Goal: Information Seeking & Learning: Learn about a topic

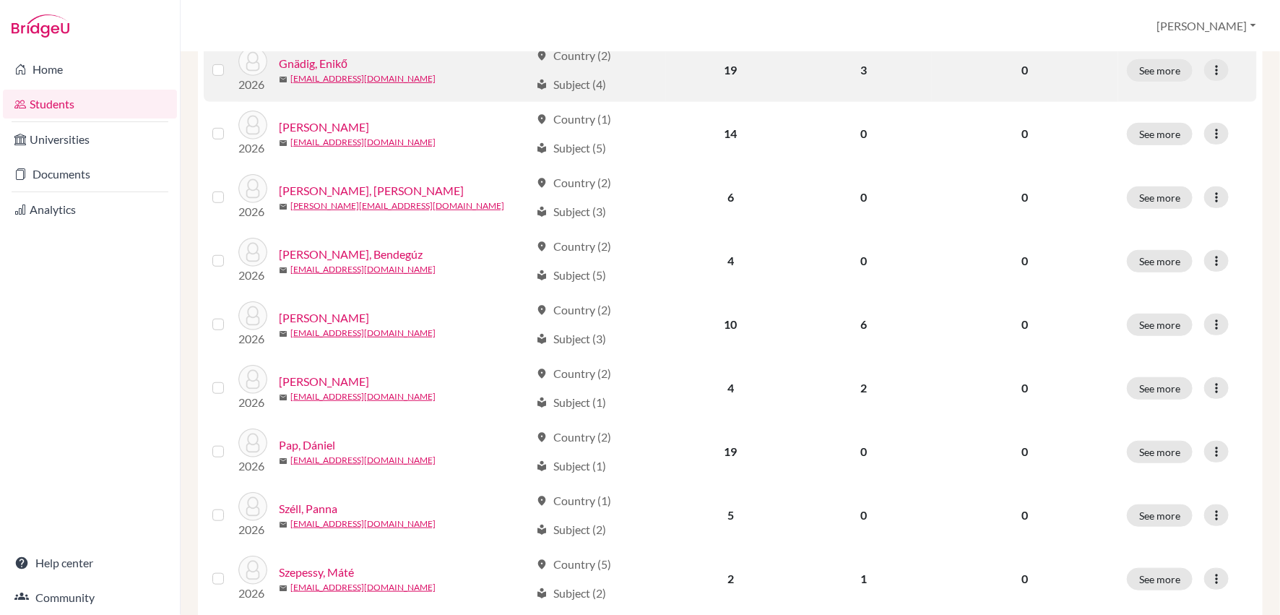
scroll to position [377, 0]
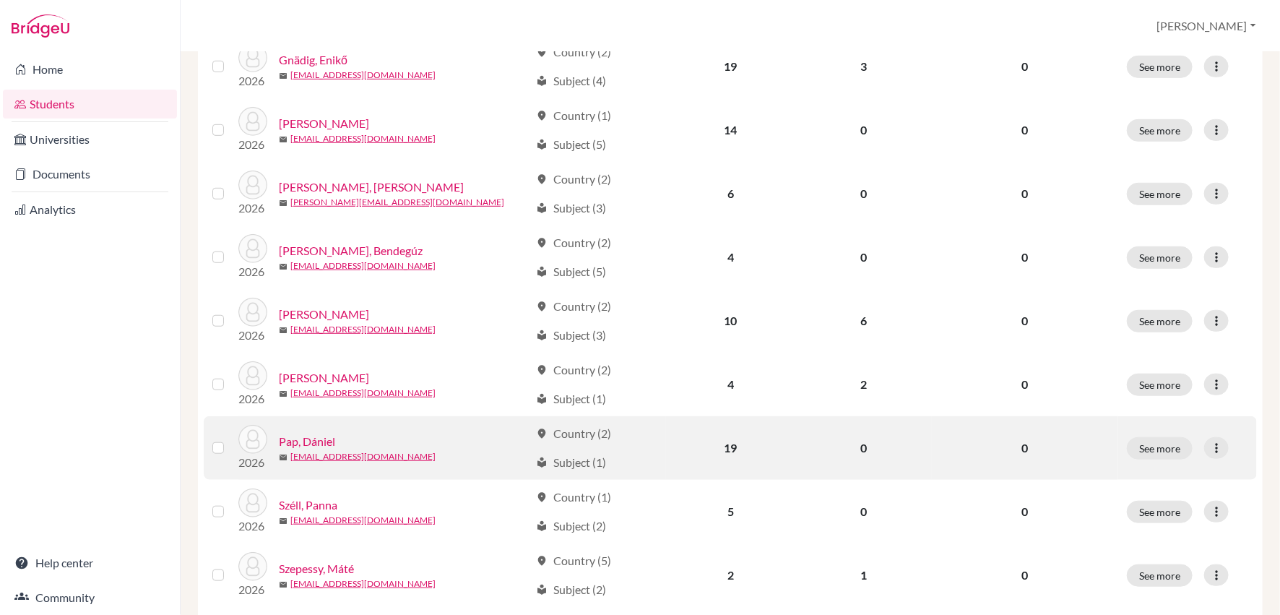
click at [316, 439] on link "Pap, Dániel" at bounding box center [307, 441] width 56 height 17
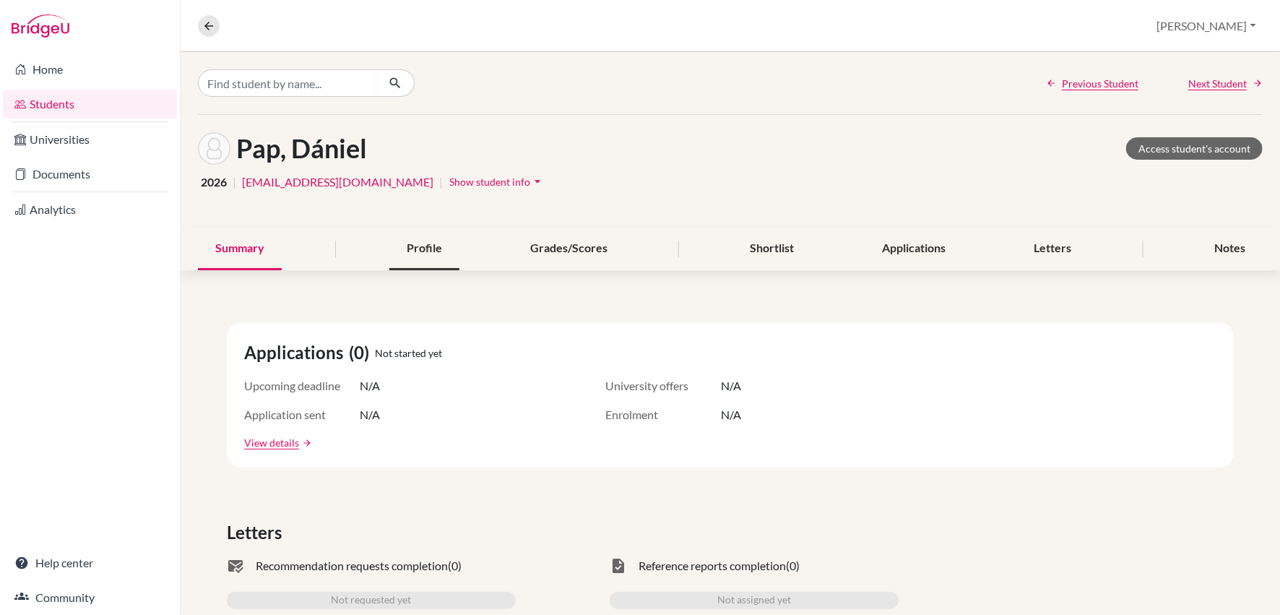
click at [436, 244] on div "Profile" at bounding box center [424, 249] width 70 height 43
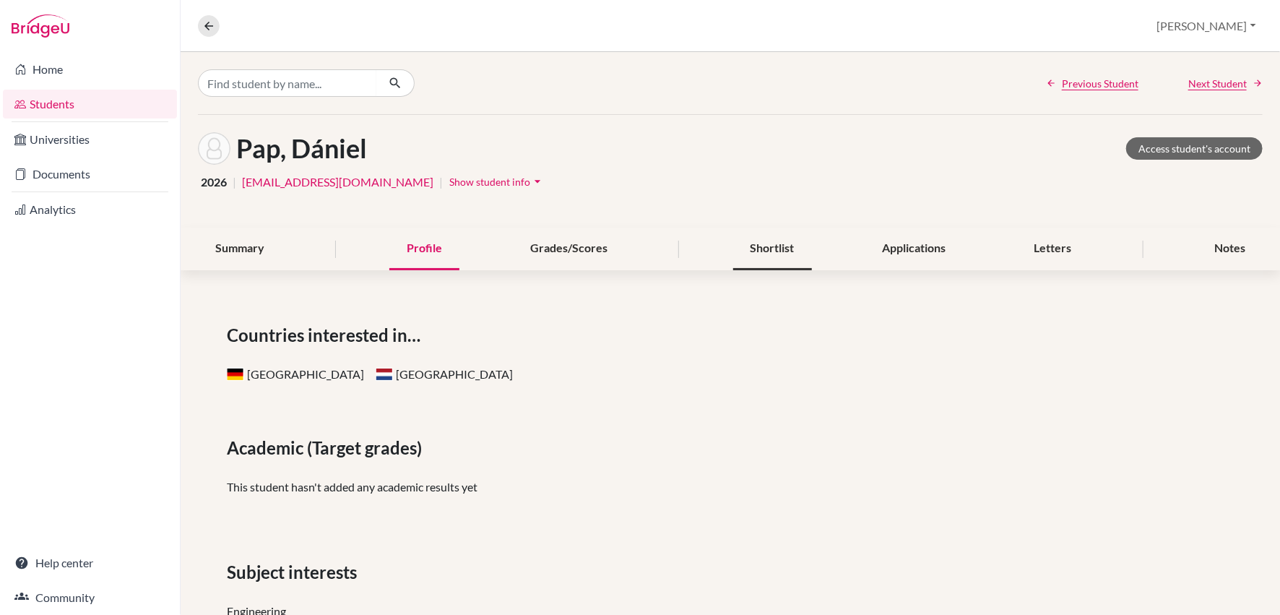
click at [782, 253] on div "Shortlist" at bounding box center [772, 249] width 79 height 43
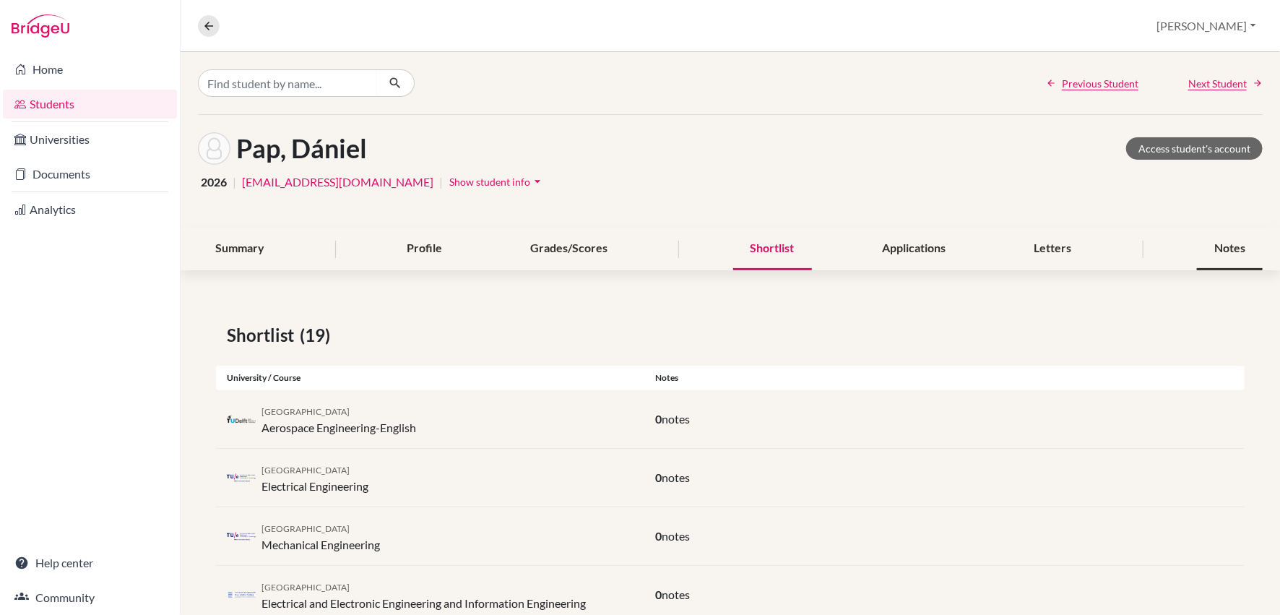
click at [1235, 247] on div "Notes" at bounding box center [1230, 249] width 66 height 43
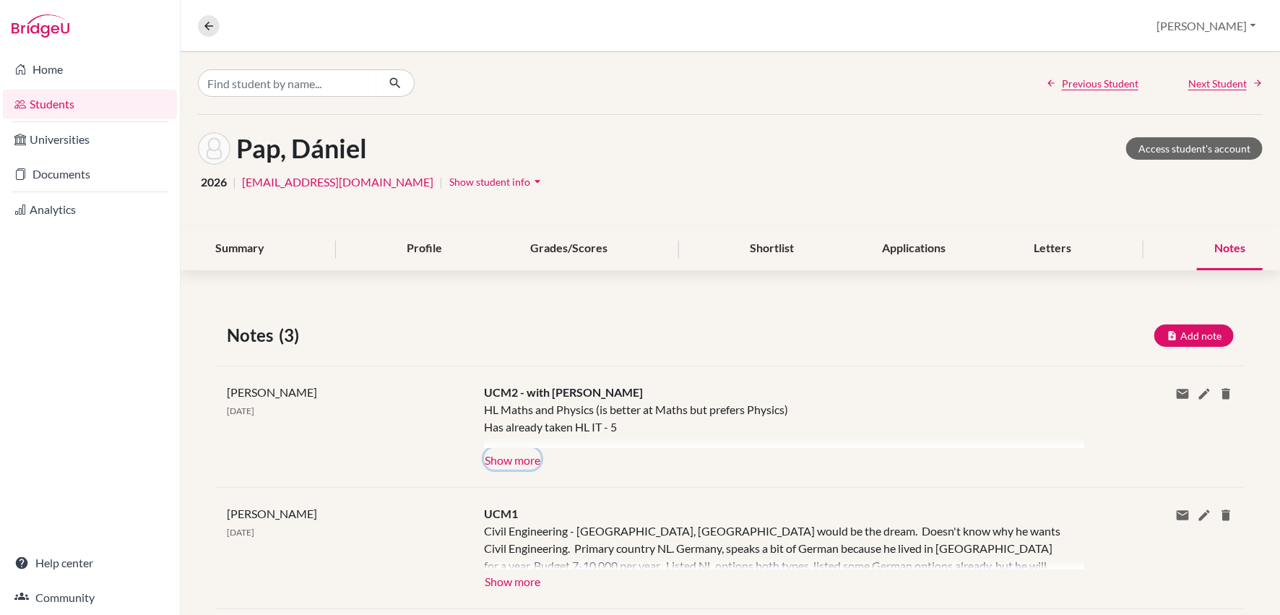
click at [514, 459] on button "Show more" at bounding box center [512, 459] width 57 height 22
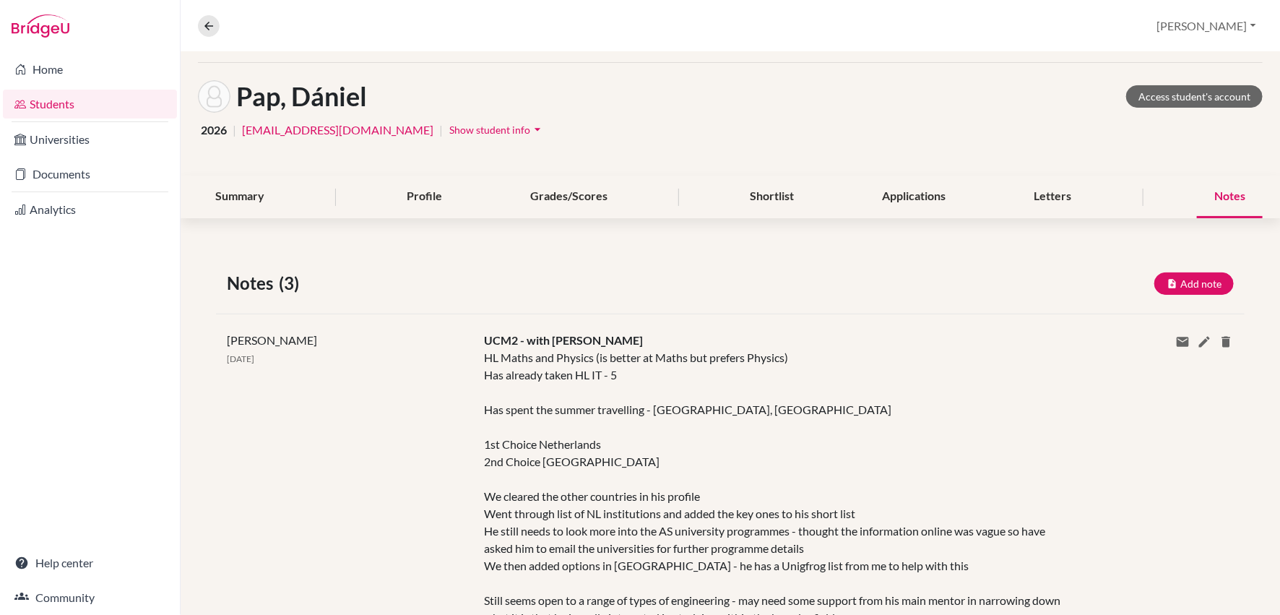
scroll to position [48, 0]
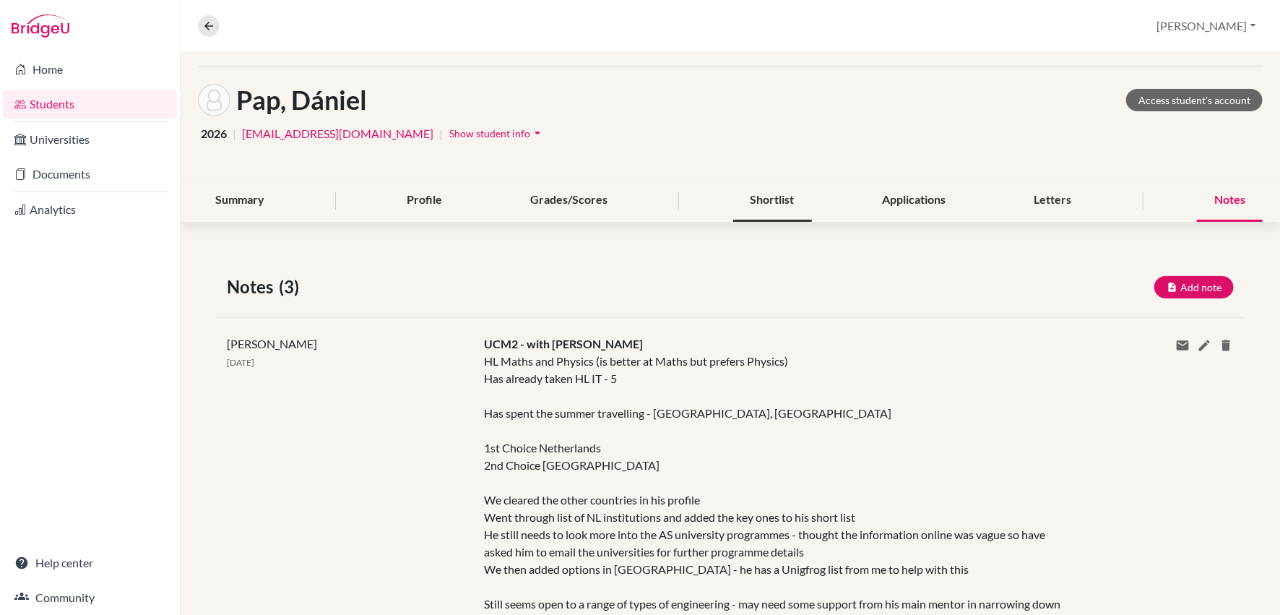
click at [774, 200] on div "Shortlist" at bounding box center [772, 200] width 79 height 43
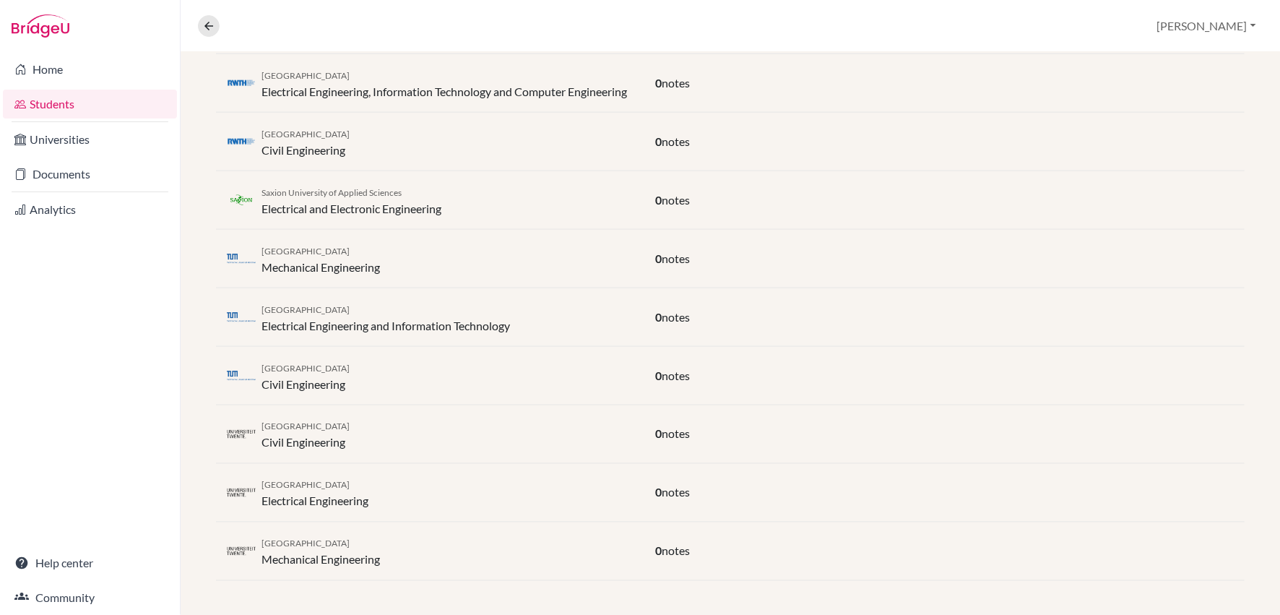
scroll to position [932, 0]
click at [204, 25] on icon at bounding box center [208, 26] width 13 height 13
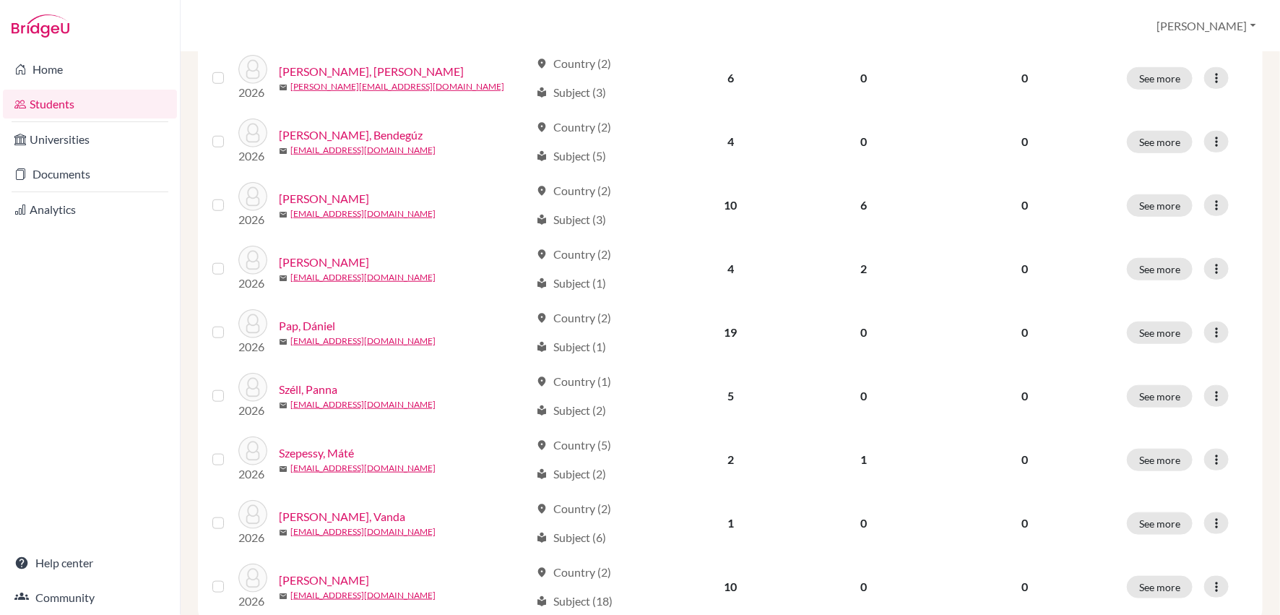
scroll to position [535, 0]
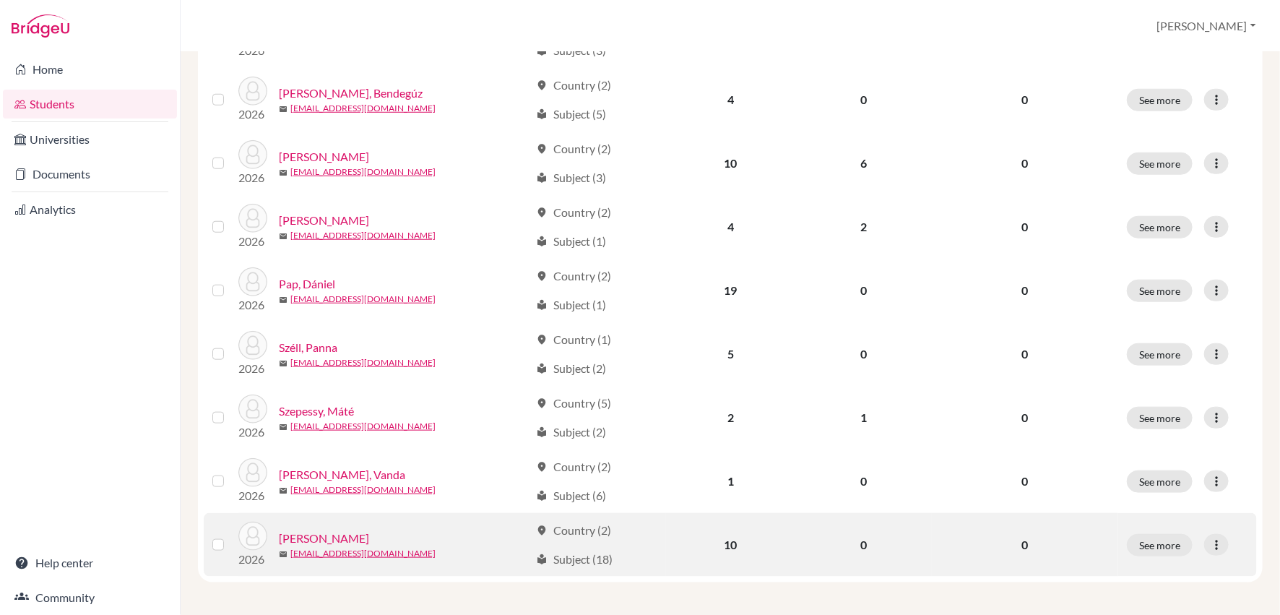
click at [319, 532] on link "[PERSON_NAME]" at bounding box center [324, 538] width 90 height 17
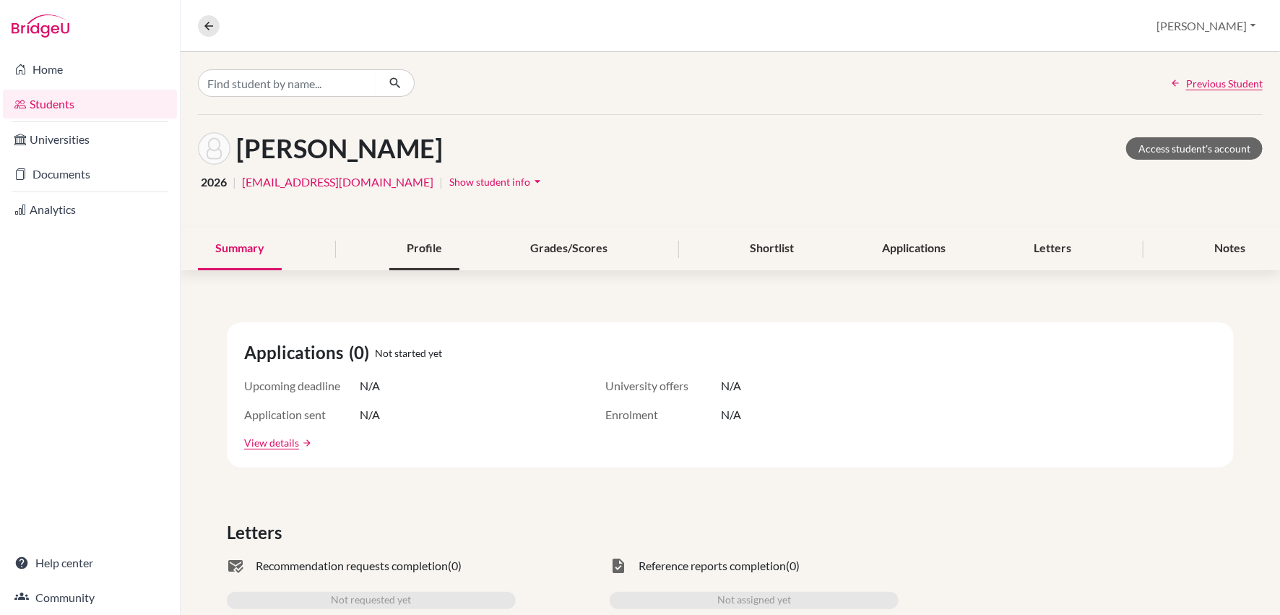
click at [423, 249] on div "Profile" at bounding box center [424, 249] width 70 height 43
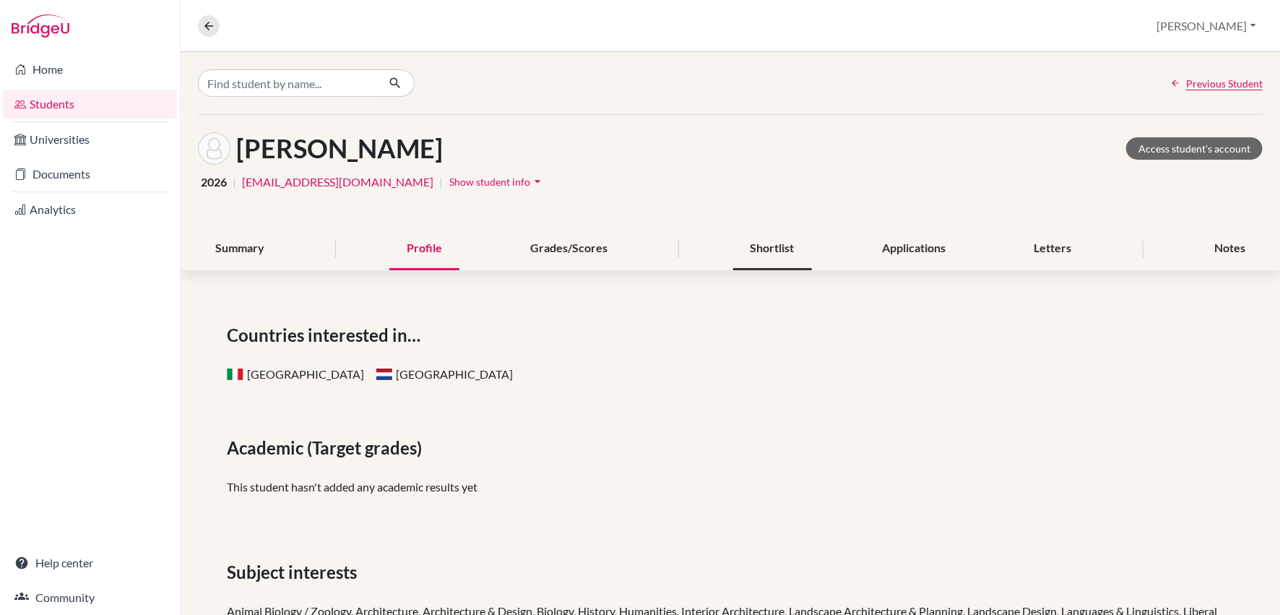
click at [786, 244] on div "Shortlist" at bounding box center [772, 249] width 79 height 43
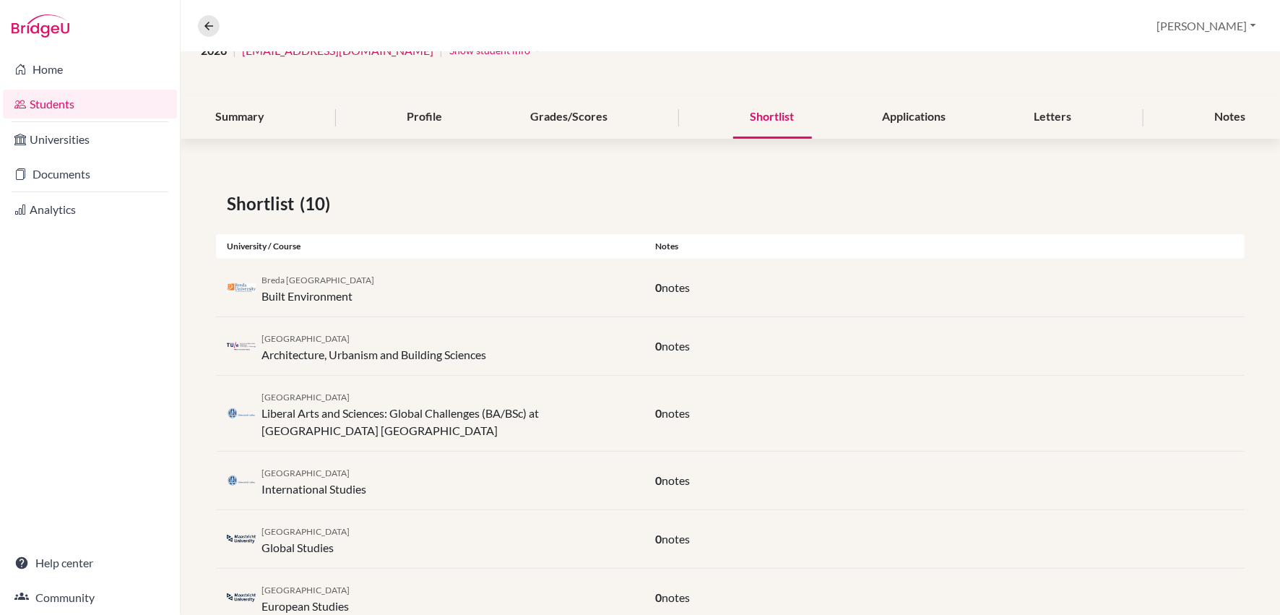
scroll to position [121, 0]
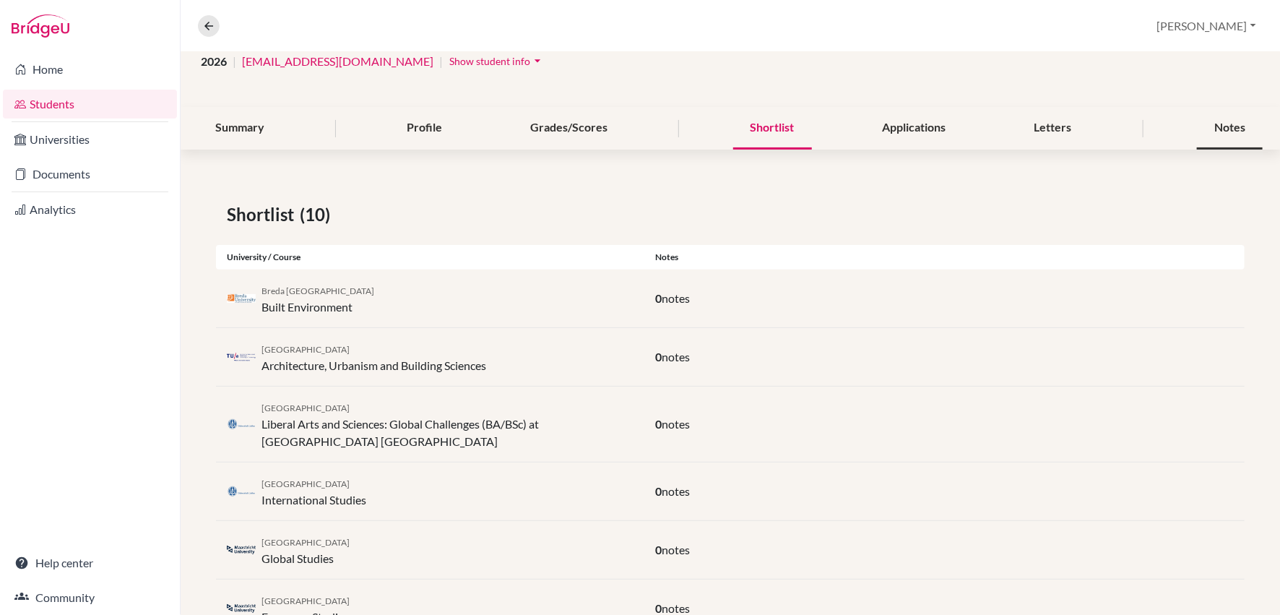
click at [1244, 129] on div "Notes" at bounding box center [1230, 128] width 66 height 43
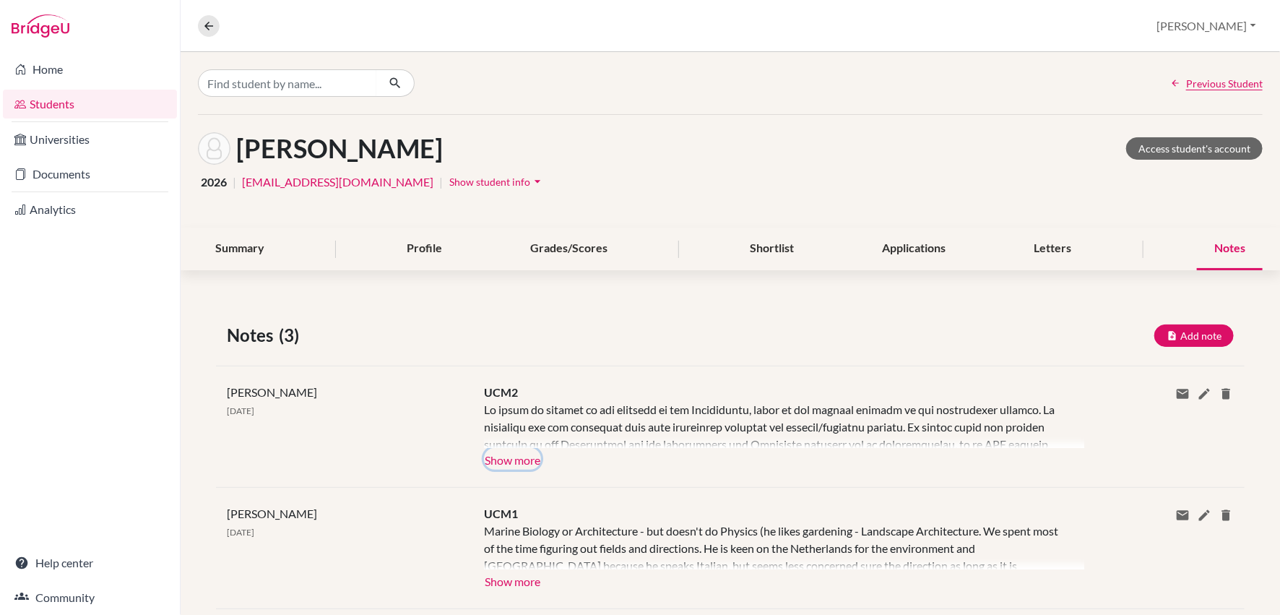
click at [524, 457] on button "Show more" at bounding box center [512, 459] width 57 height 22
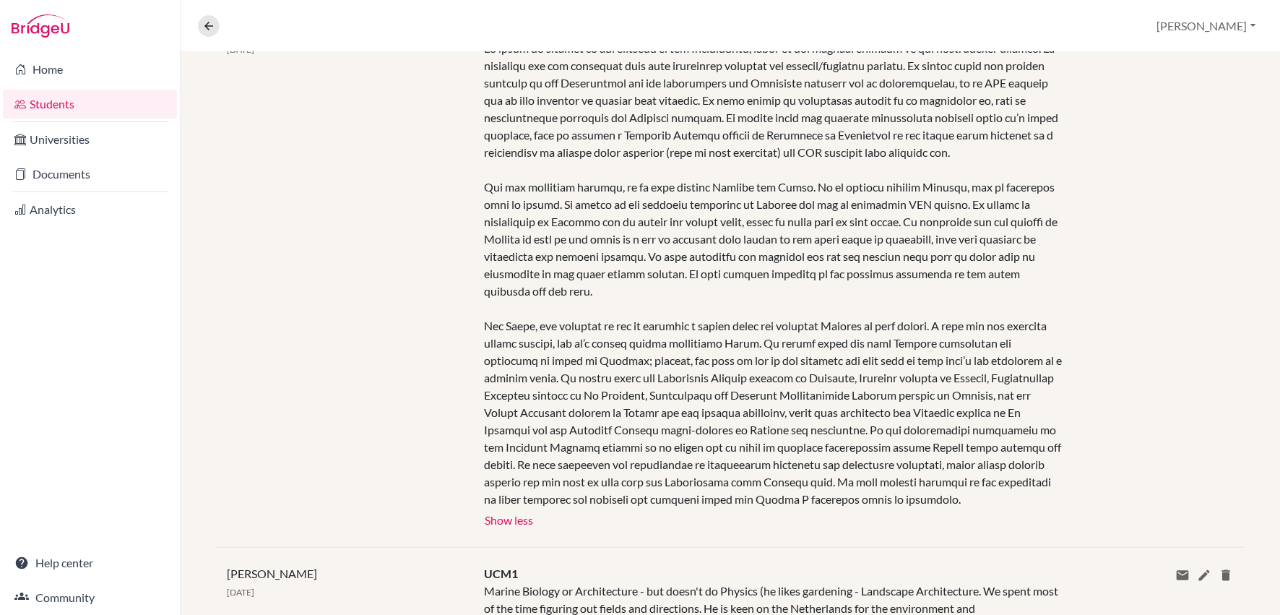
scroll to position [381, 0]
